Goal: Information Seeking & Learning: Understand process/instructions

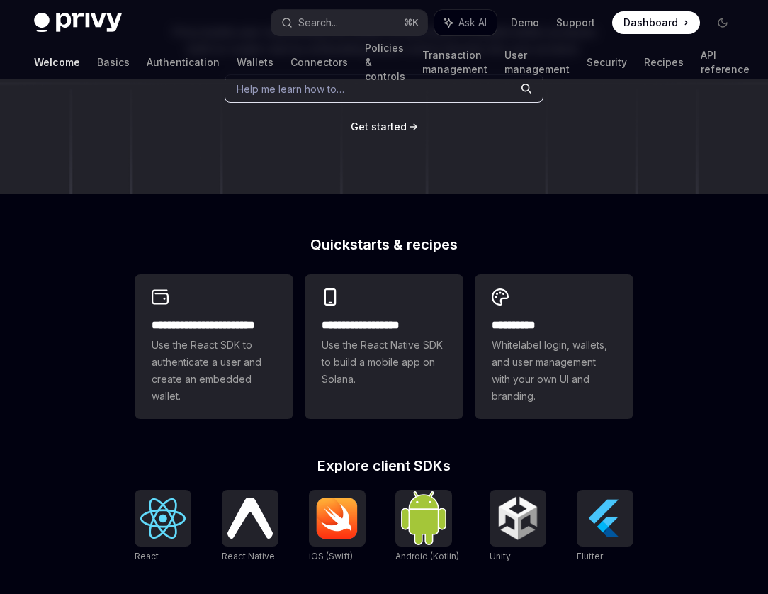
scroll to position [230, 0]
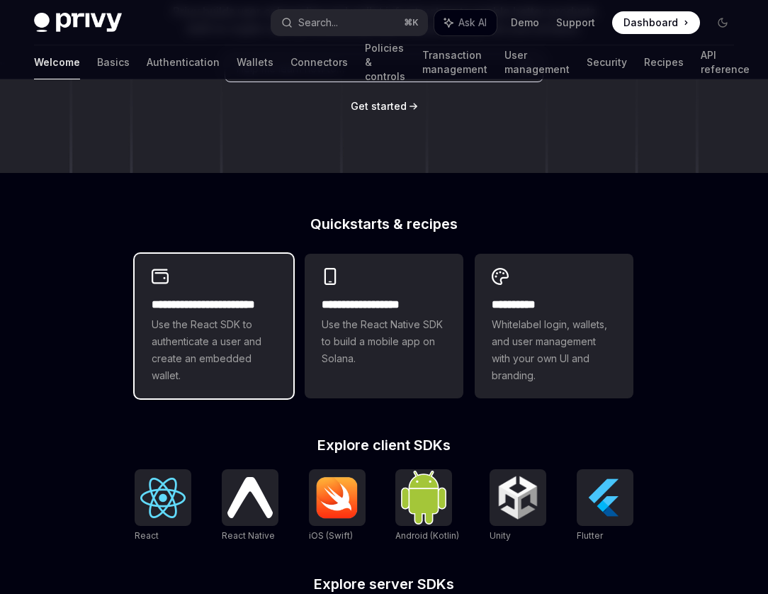
click at [230, 286] on div "**********" at bounding box center [214, 326] width 159 height 145
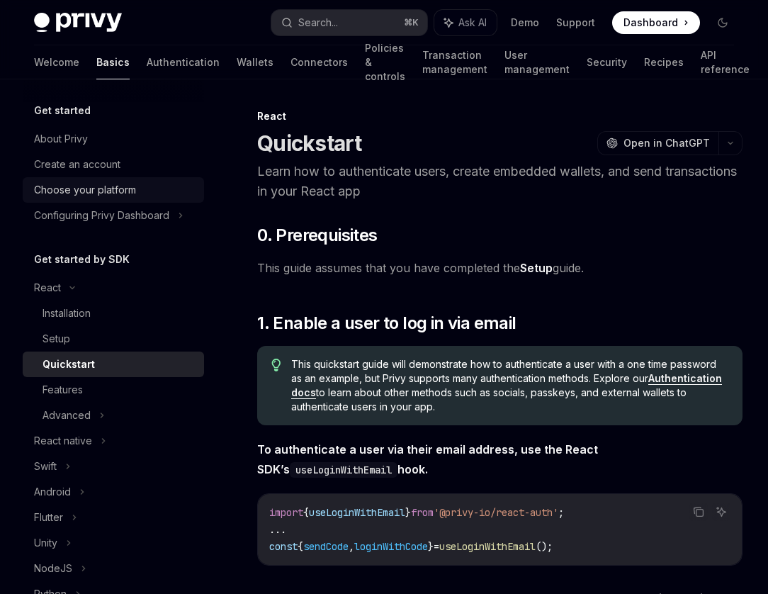
click at [125, 191] on div "Choose your platform" at bounding box center [85, 189] width 102 height 17
type textarea "*"
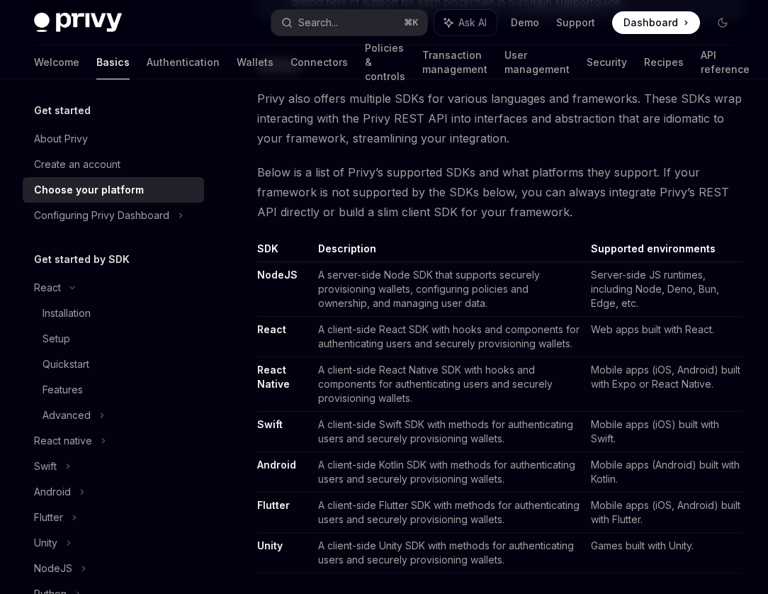
scroll to position [725, 0]
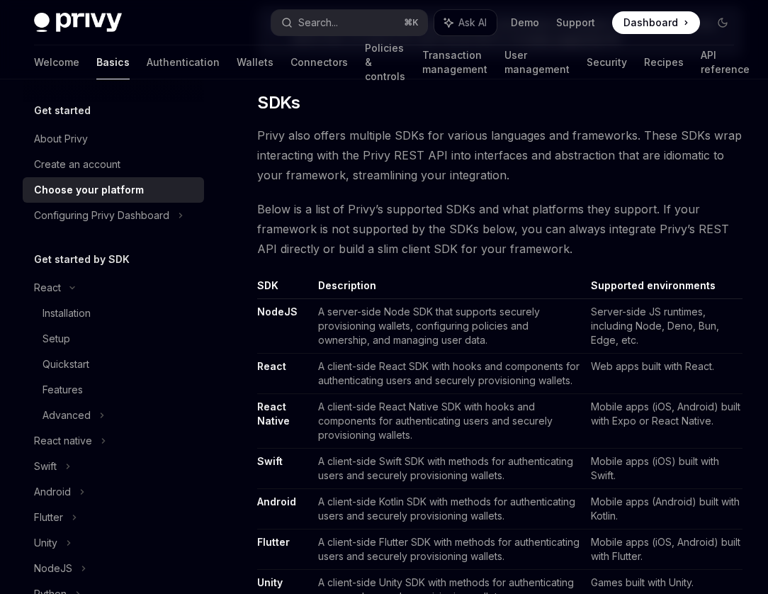
click at [659, 26] on span "Dashboard" at bounding box center [651, 23] width 55 height 14
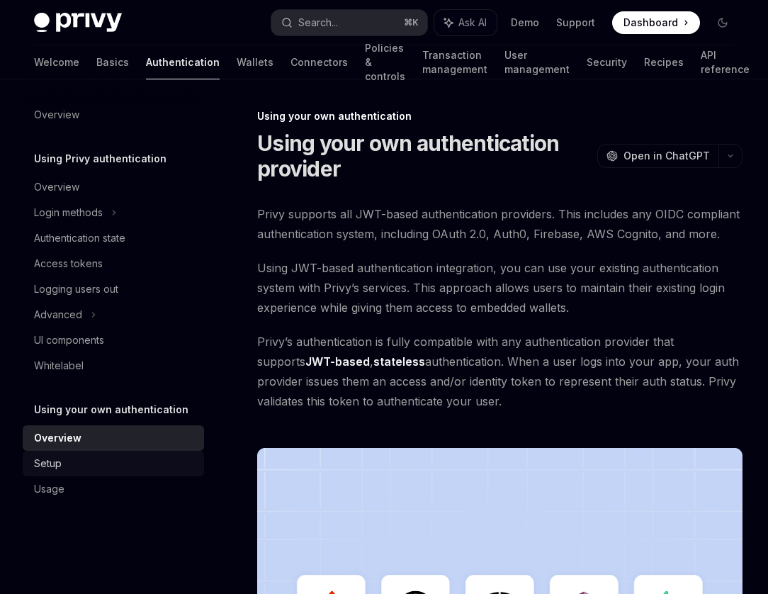
click at [113, 454] on link "Setup" at bounding box center [113, 464] width 181 height 26
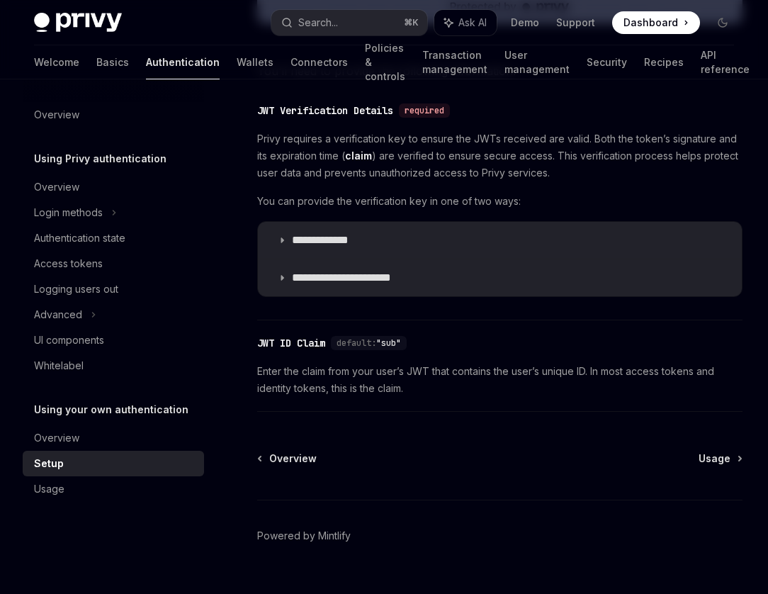
scroll to position [762, 0]
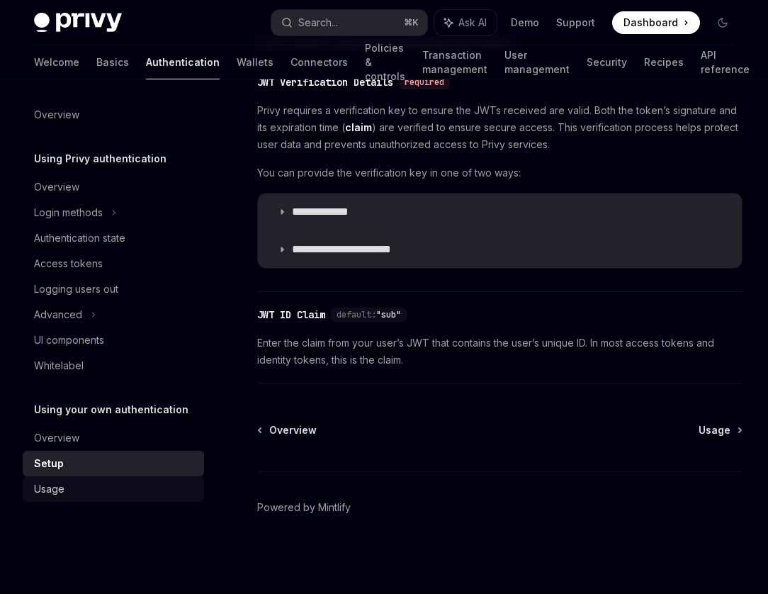
click at [111, 485] on div "Usage" at bounding box center [115, 488] width 162 height 17
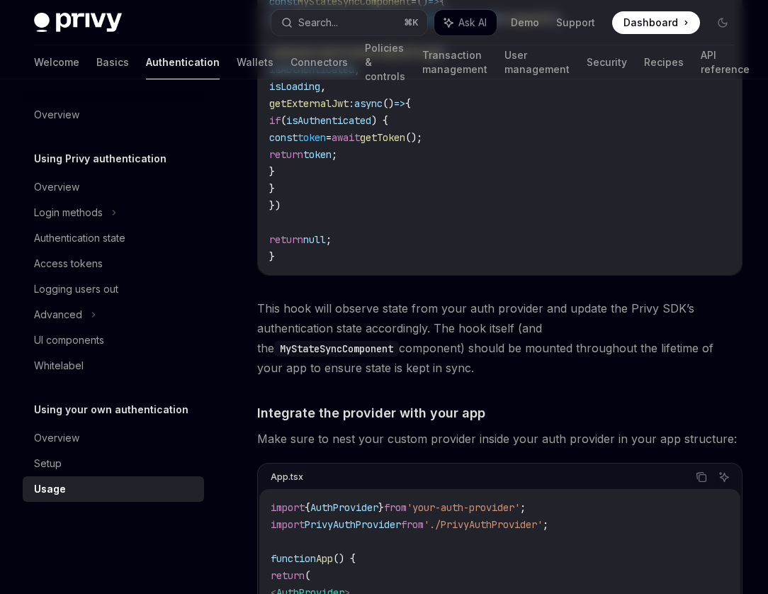
type textarea "*"
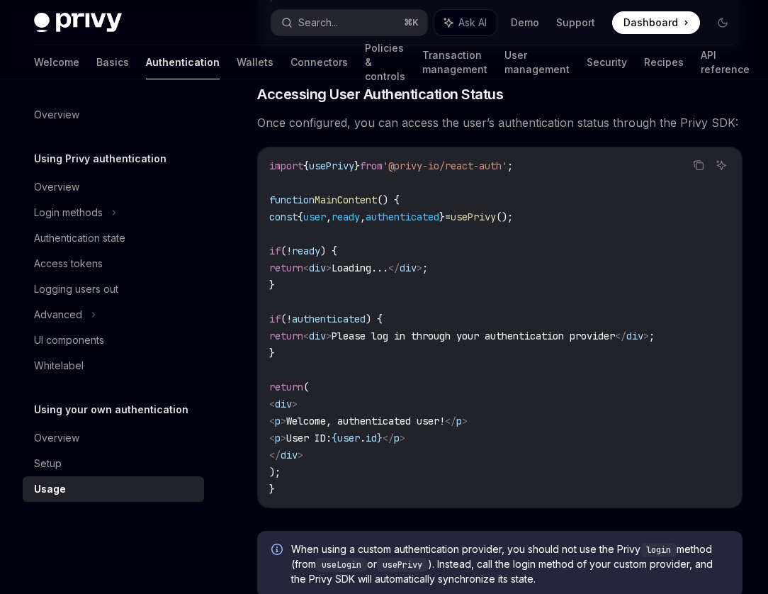
scroll to position [3033, 0]
